Goal: Navigation & Orientation: Find specific page/section

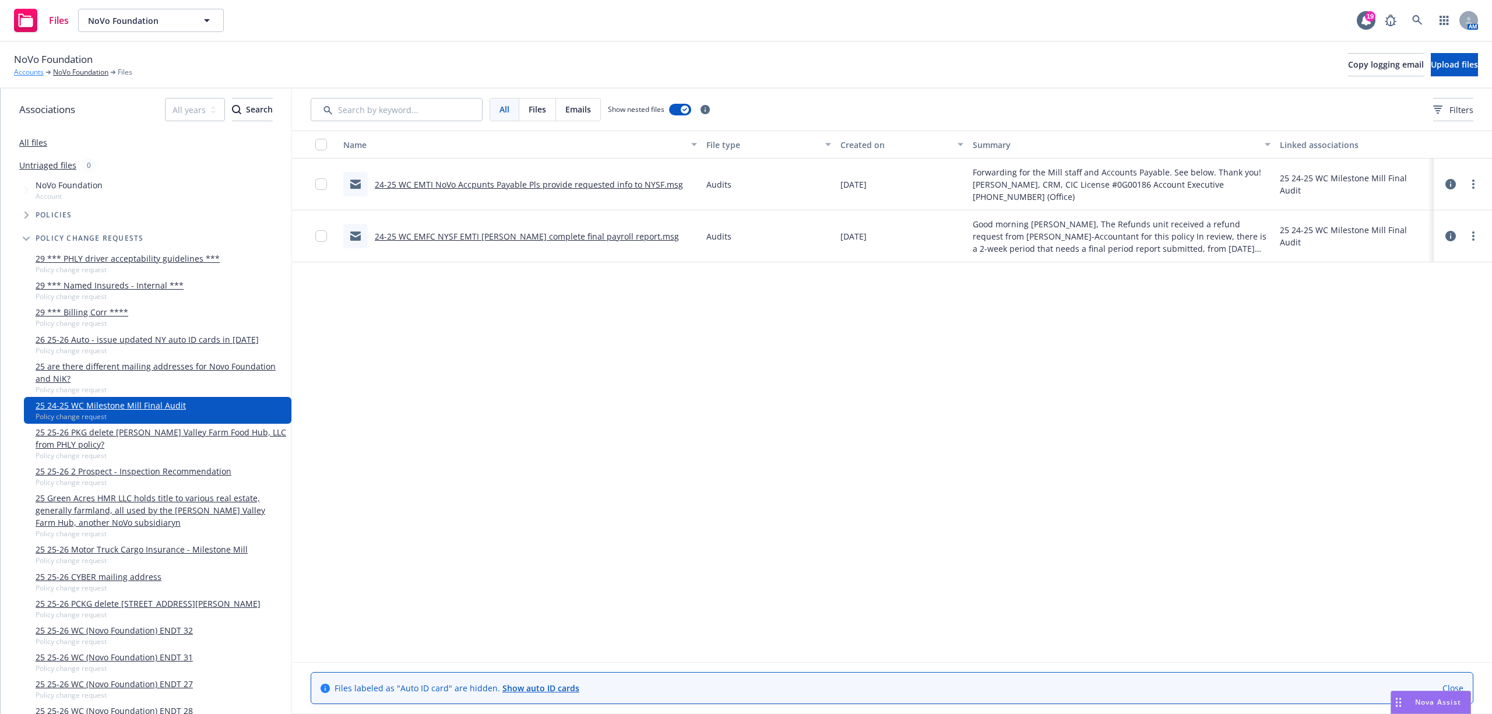
click at [17, 75] on link "Accounts" at bounding box center [29, 72] width 30 height 10
